Goal: Task Accomplishment & Management: Manage account settings

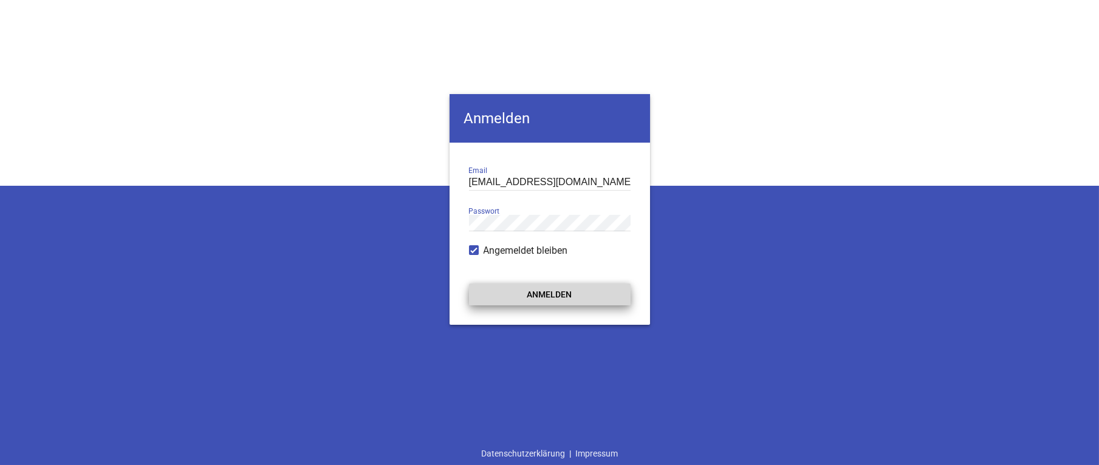
click at [536, 289] on button "Anmelden" at bounding box center [550, 295] width 162 height 22
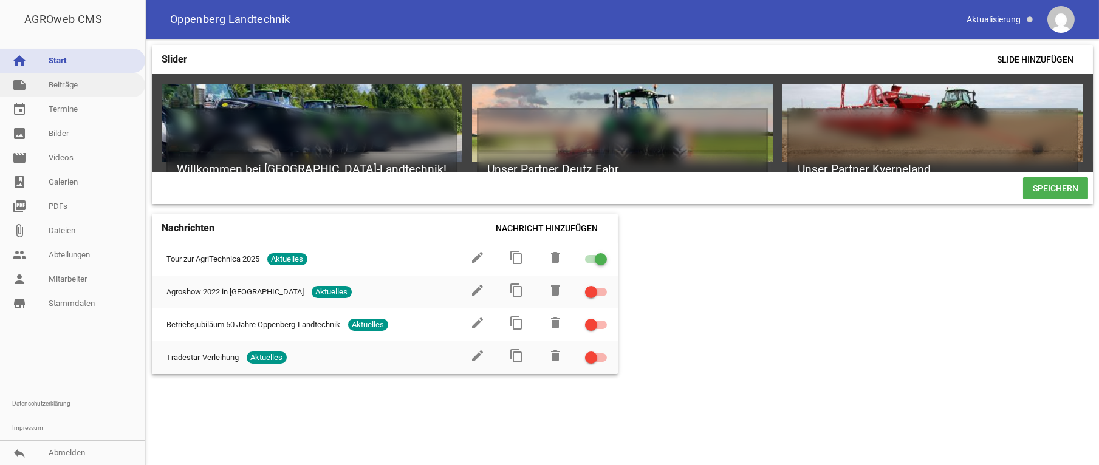
click at [73, 84] on link "note Beiträge" at bounding box center [72, 85] width 145 height 24
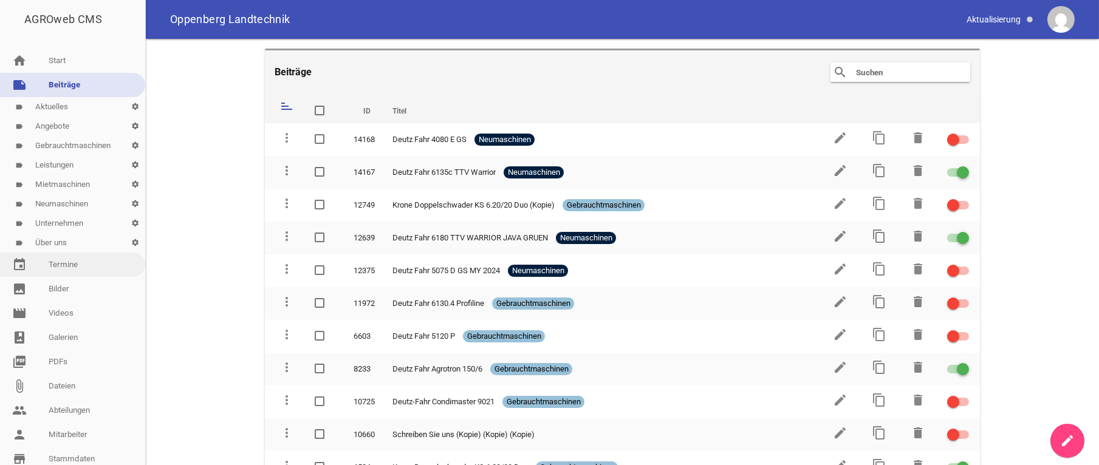
click at [69, 262] on link "event Termine" at bounding box center [72, 265] width 145 height 24
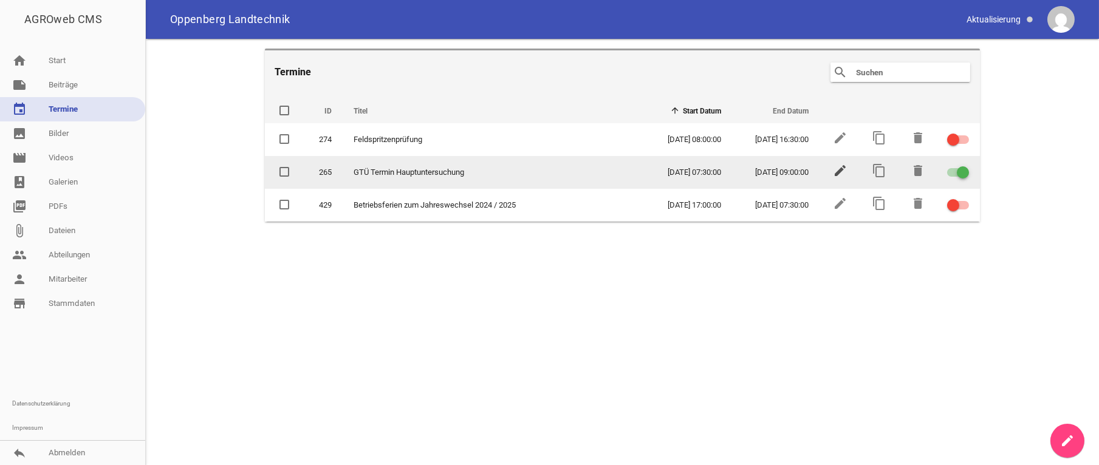
click at [836, 171] on icon "edit" at bounding box center [840, 170] width 15 height 15
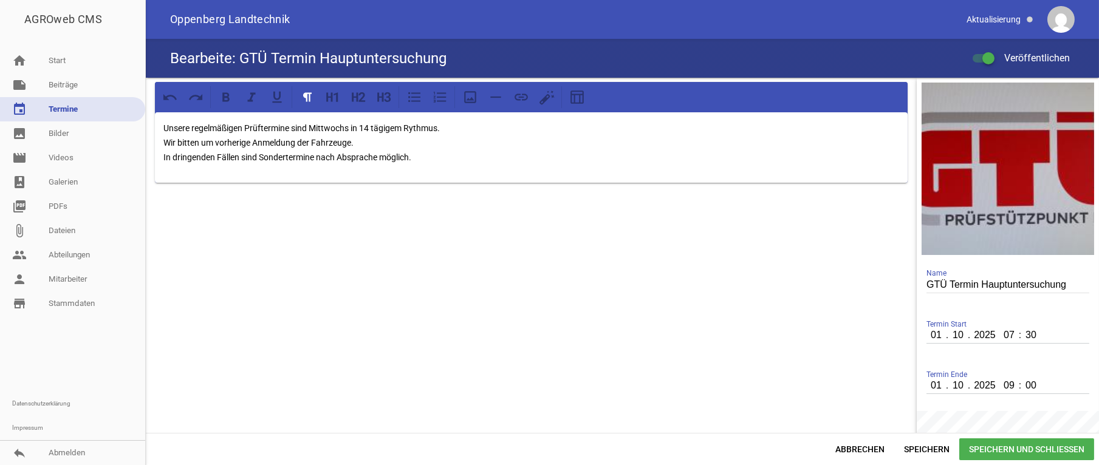
click at [782, 329] on div "Unsere regelmäßigen Prüftermine sind Mittwochs in 14 tägigem Rythmus. Wir bitte…" at bounding box center [531, 319] width 771 height 482
click at [926, 338] on input "01" at bounding box center [936, 335] width 21 height 16
type input "15"
click at [929, 392] on input "01" at bounding box center [936, 386] width 21 height 16
type input "15"
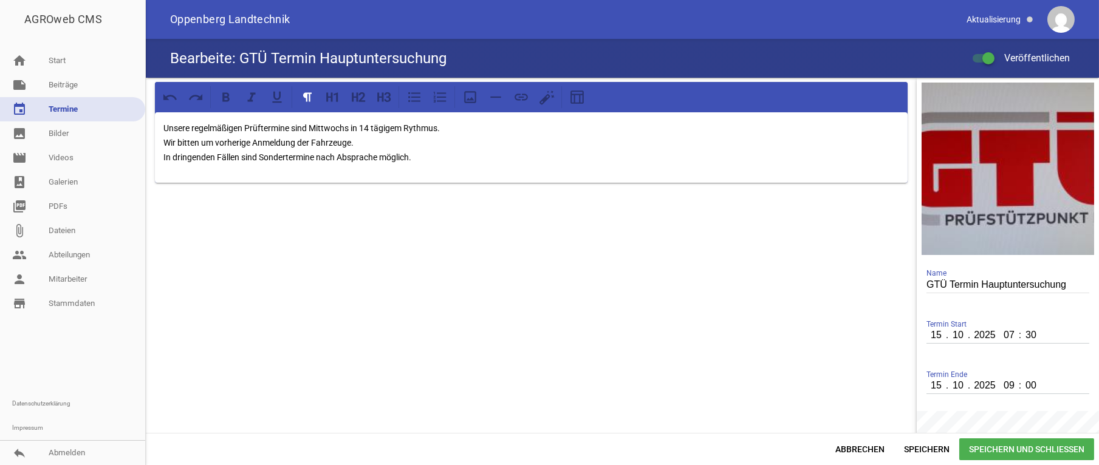
click at [1014, 453] on span "Speichern und Schließen" at bounding box center [1026, 450] width 135 height 22
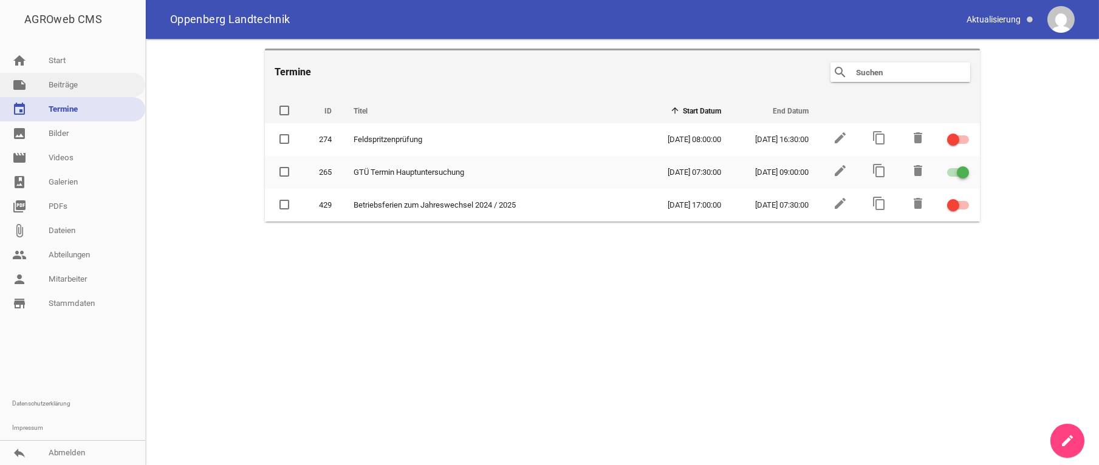
click at [76, 78] on link "note Beiträge" at bounding box center [72, 85] width 145 height 24
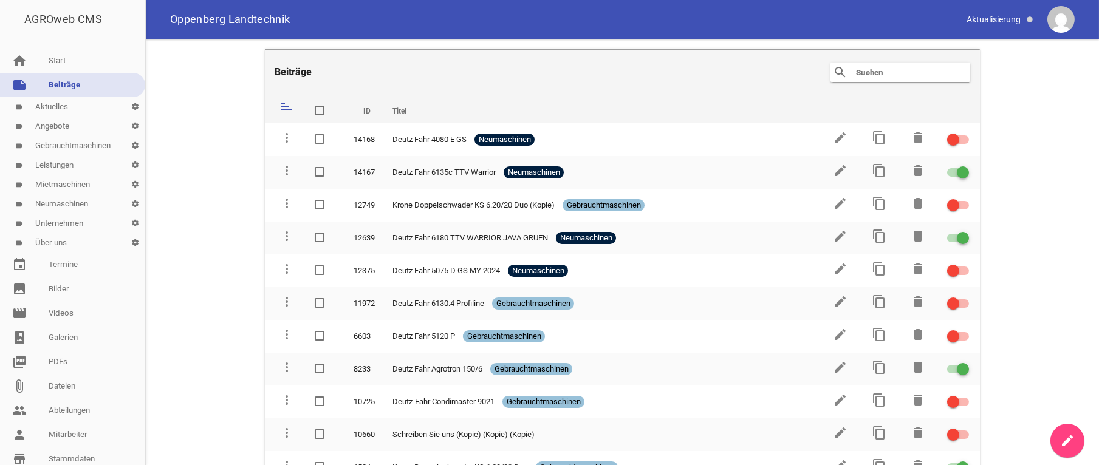
click at [83, 200] on link "label Neumaschinen settings" at bounding box center [72, 203] width 145 height 19
